Goal: Transaction & Acquisition: Purchase product/service

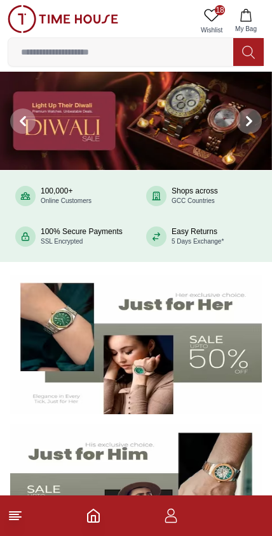
click at [177, 521] on icon "button" at bounding box center [170, 515] width 15 height 15
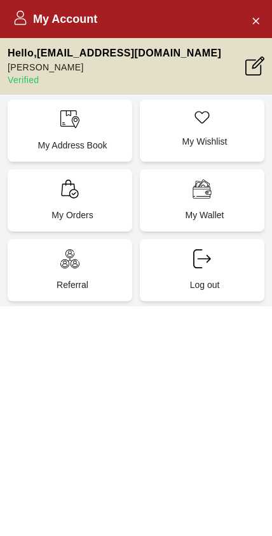
click at [63, 203] on div "My Orders" at bounding box center [70, 200] width 124 height 62
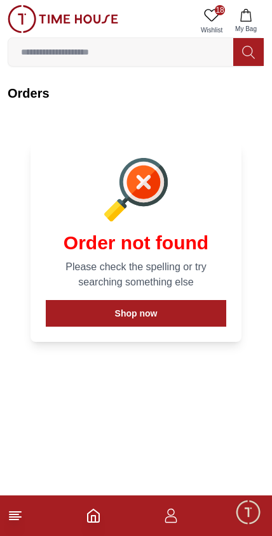
click at [186, 321] on button "Shop now" at bounding box center [136, 313] width 180 height 27
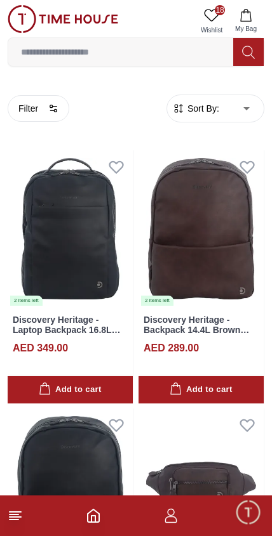
click at [211, 14] on icon at bounding box center [211, 15] width 15 height 15
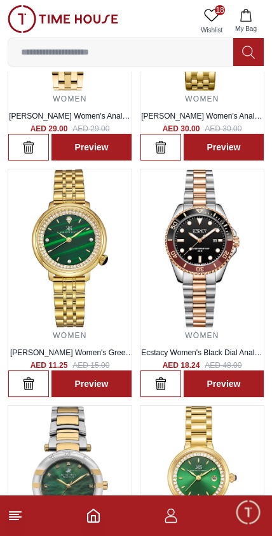
scroll to position [1392, 0]
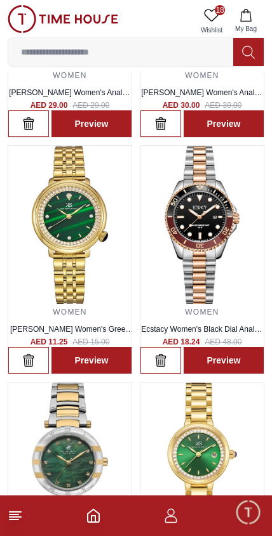
click at [218, 247] on img at bounding box center [201, 225] width 123 height 159
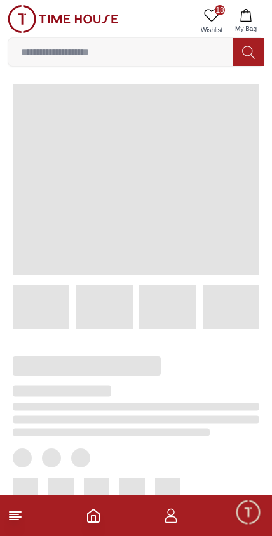
click at [209, 225] on span at bounding box center [136, 179] width 246 height 190
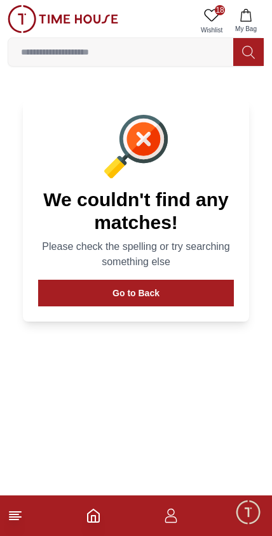
click at [188, 299] on button "Go to Back" at bounding box center [135, 293] width 195 height 27
